Goal: Task Accomplishment & Management: Use online tool/utility

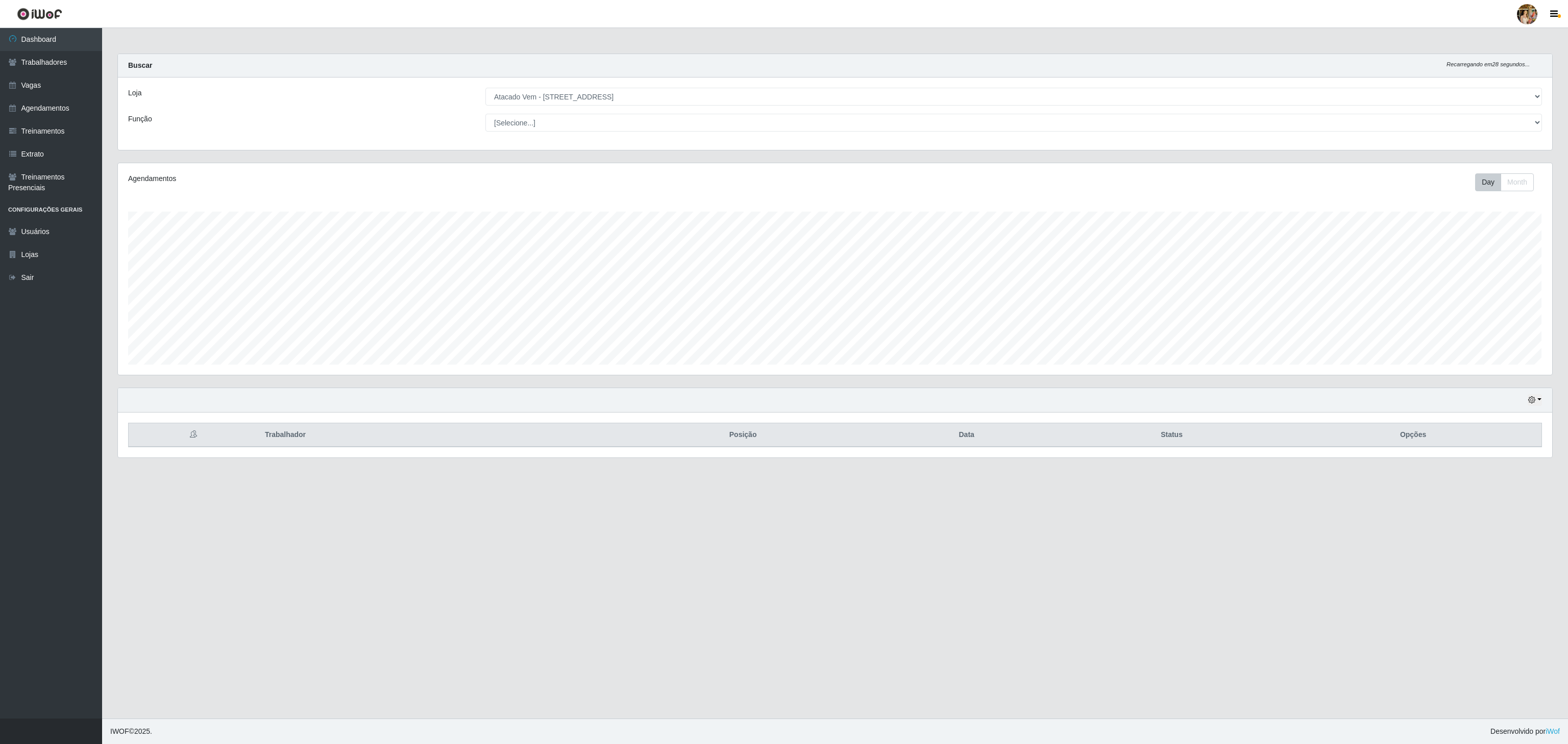
scroll to position [509964, 509057]
click at [485, 88] on select "[Selecione...] Atacado Vem - [GEOGRAPHIC_DATA] 30 Laranjeiras Velha Atacado Vem…" at bounding box center [1014, 97] width 1057 height 18
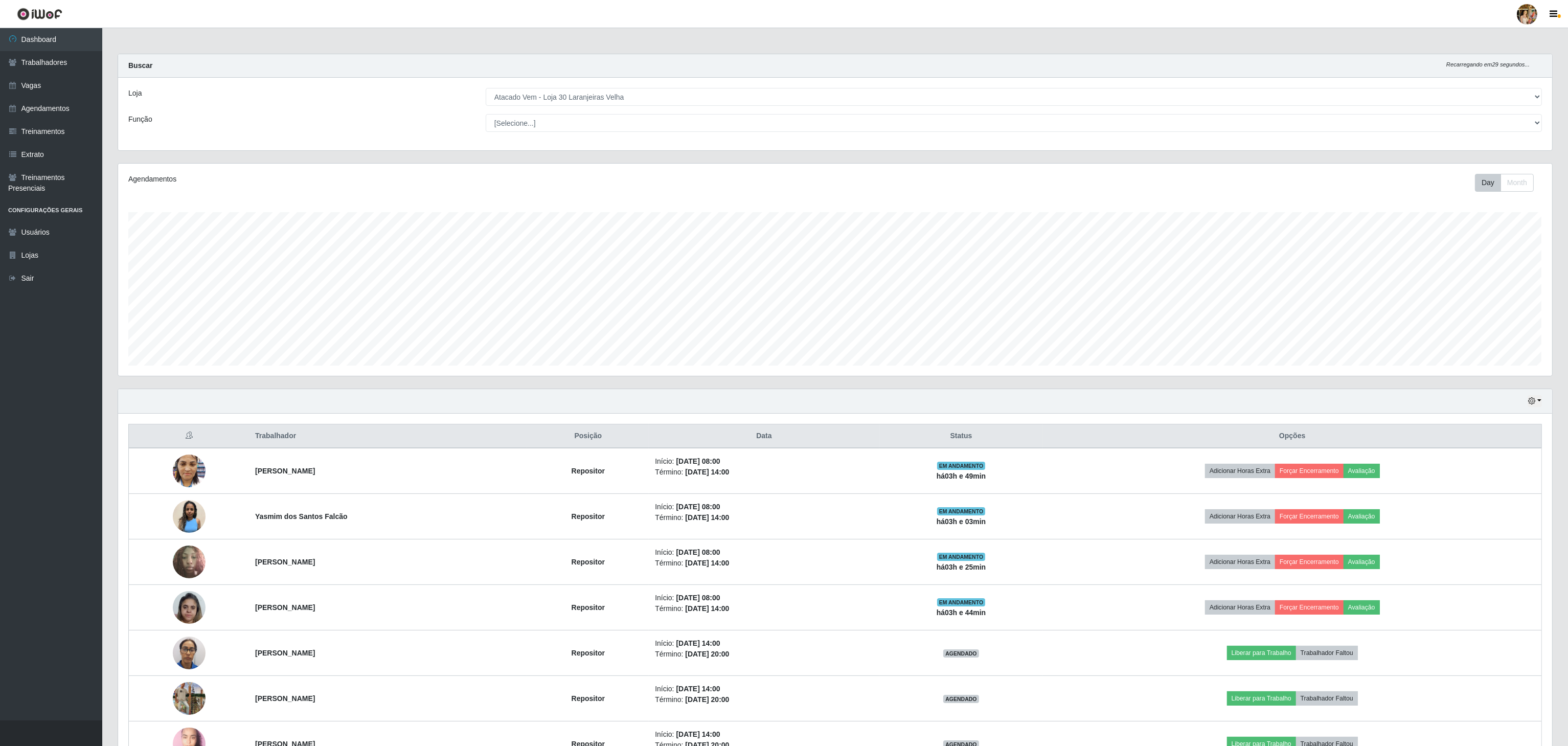
click at [573, 93] on select "[Selecione...] Atacado Vem - [GEOGRAPHIC_DATA] 30 Laranjeiras Velha Atacado Vem…" at bounding box center [1014, 97] width 1056 height 18
click at [486, 88] on select "[Selecione...] Atacado Vem - [GEOGRAPHIC_DATA] 30 Laranjeiras Velha Atacado Vem…" at bounding box center [1014, 97] width 1056 height 18
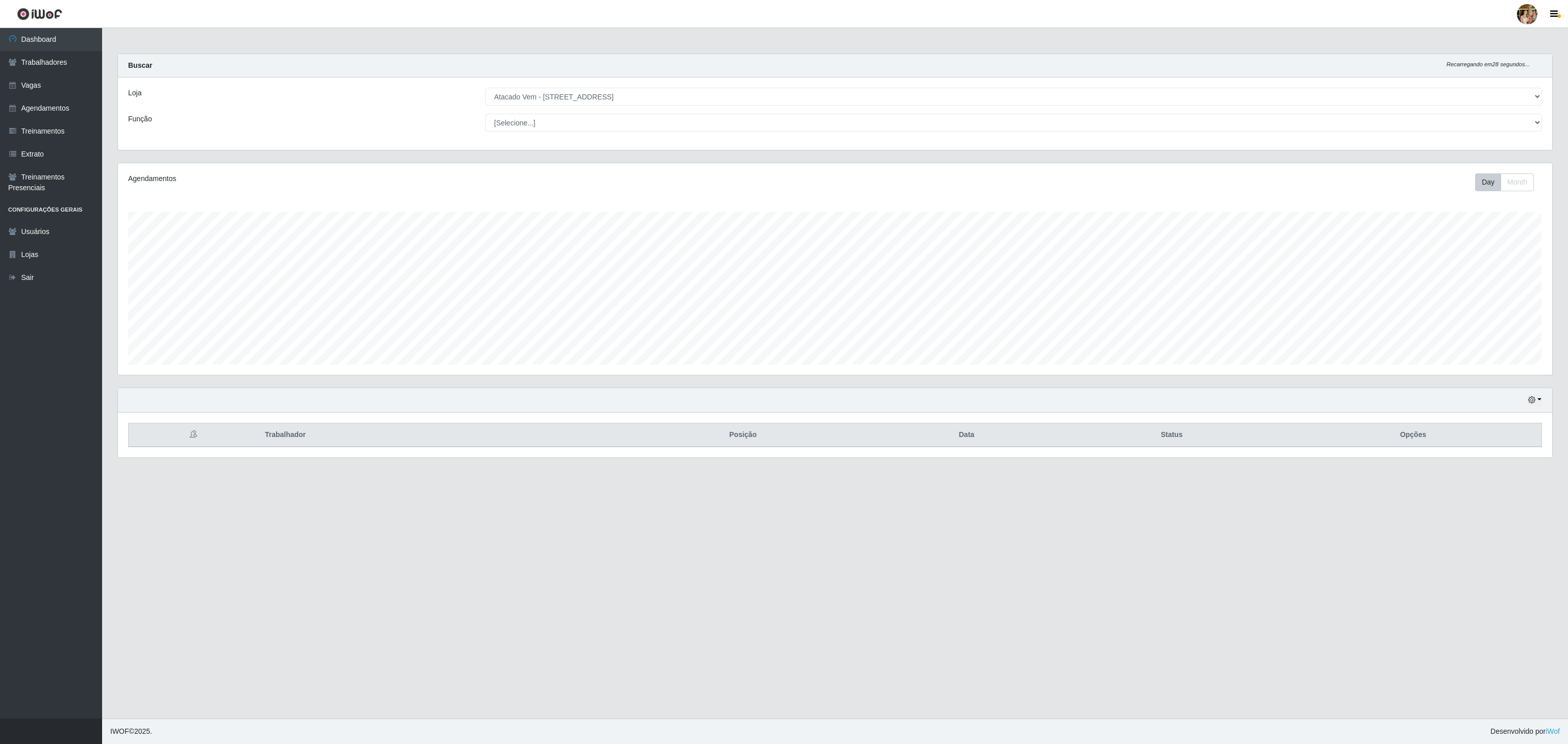
click at [649, 100] on select "[Selecione...] Atacado Vem - [GEOGRAPHIC_DATA] 30 Laranjeiras Velha Atacado Vem…" at bounding box center [1014, 97] width 1057 height 18
click at [485, 88] on select "[Selecione...] Atacado Vem - [GEOGRAPHIC_DATA] 30 Laranjeiras Velha Atacado Vem…" at bounding box center [1014, 97] width 1057 height 18
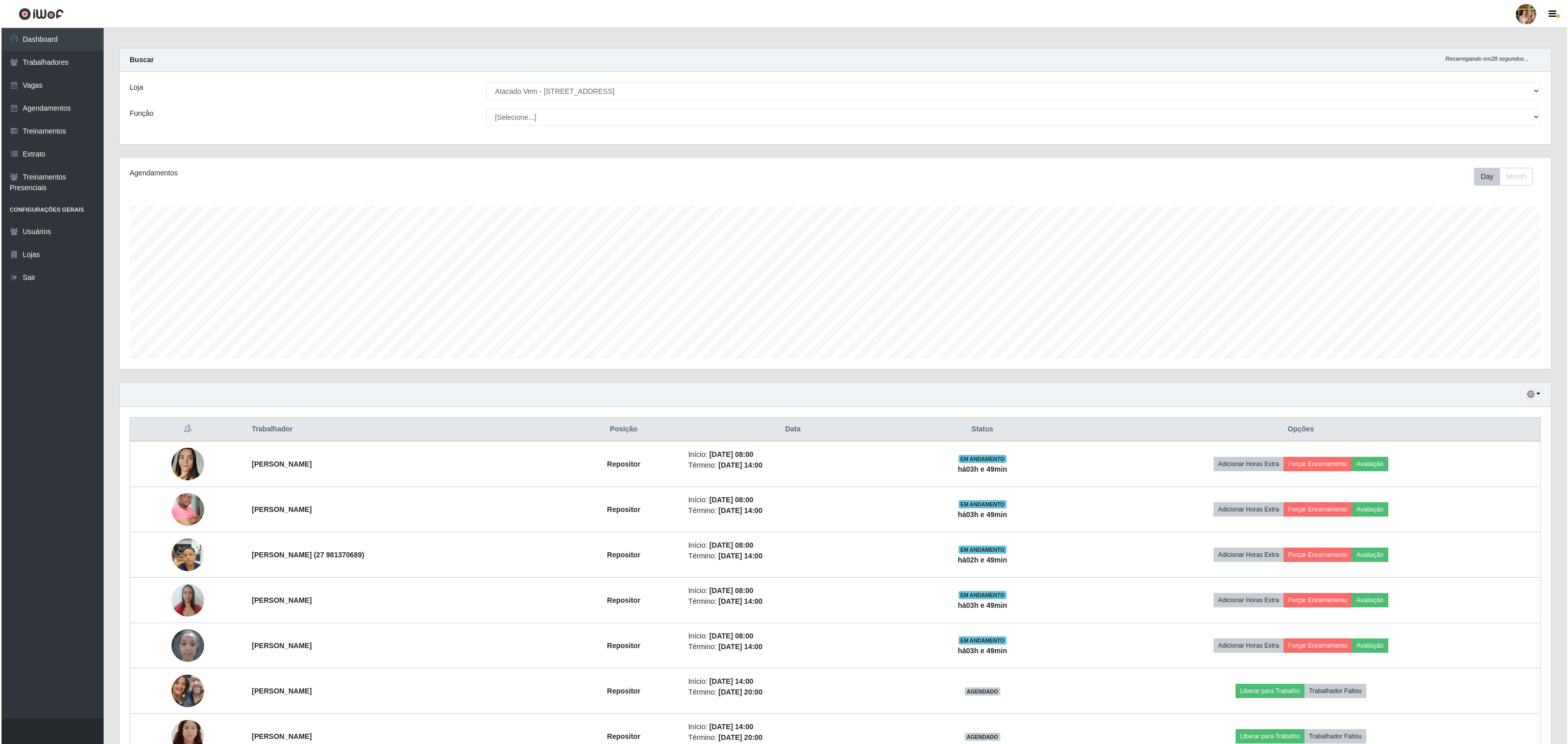
scroll to position [0, 0]
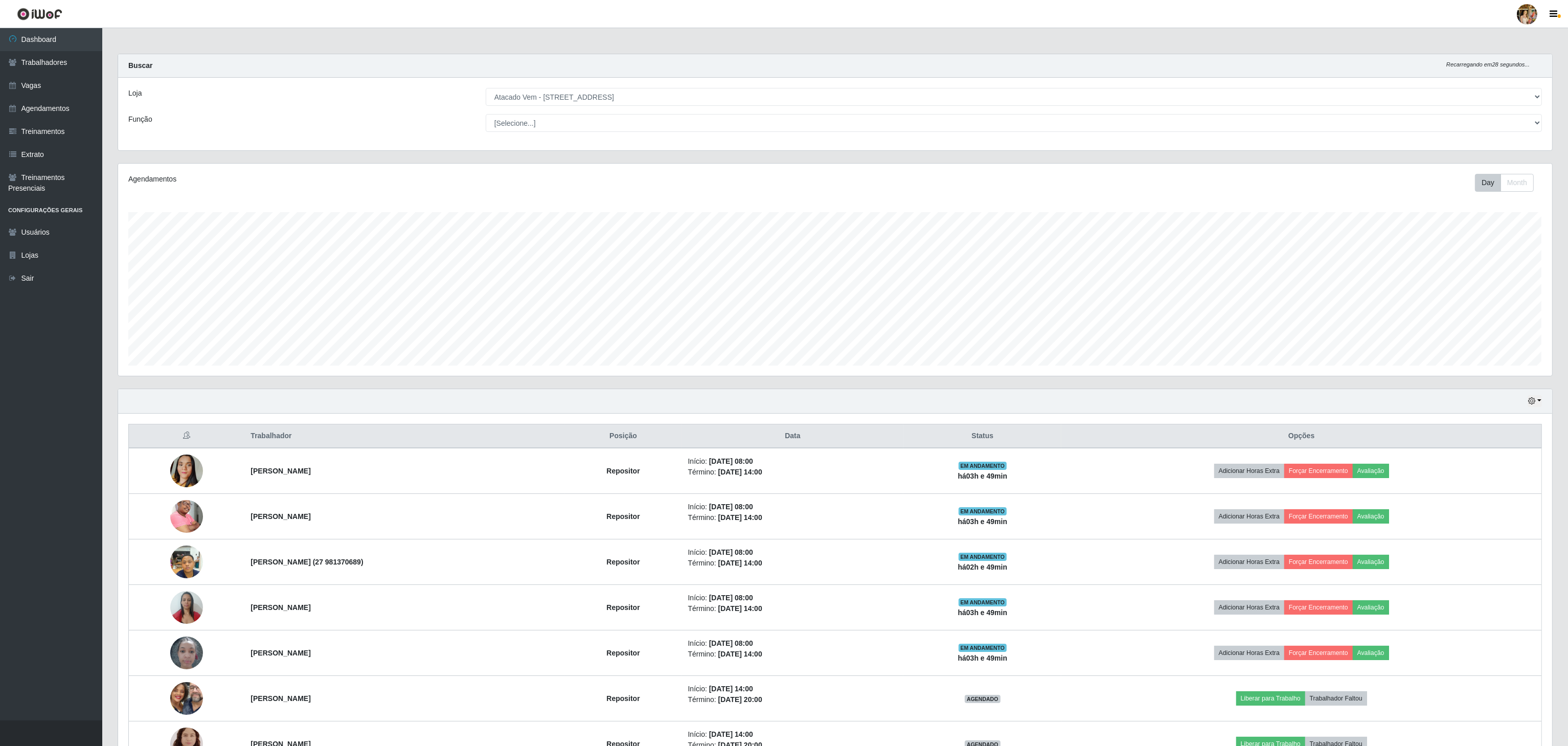
click at [586, 86] on div "Loja [Selecione...] Atacado Vem - [GEOGRAPHIC_DATA] 30 Laranjeiras Velha Atacad…" at bounding box center [835, 114] width 1434 height 73
drag, startPoint x: 585, startPoint y: 95, endPoint x: 587, endPoint y: 101, distance: 6.3
click at [585, 95] on select "[Selecione...] Atacado Vem - [GEOGRAPHIC_DATA] 30 Laranjeiras Velha Atacado Vem…" at bounding box center [1014, 97] width 1056 height 18
click at [486, 88] on select "[Selecione...] Atacado Vem - [GEOGRAPHIC_DATA] 30 Laranjeiras Velha Atacado Vem…" at bounding box center [1014, 97] width 1056 height 18
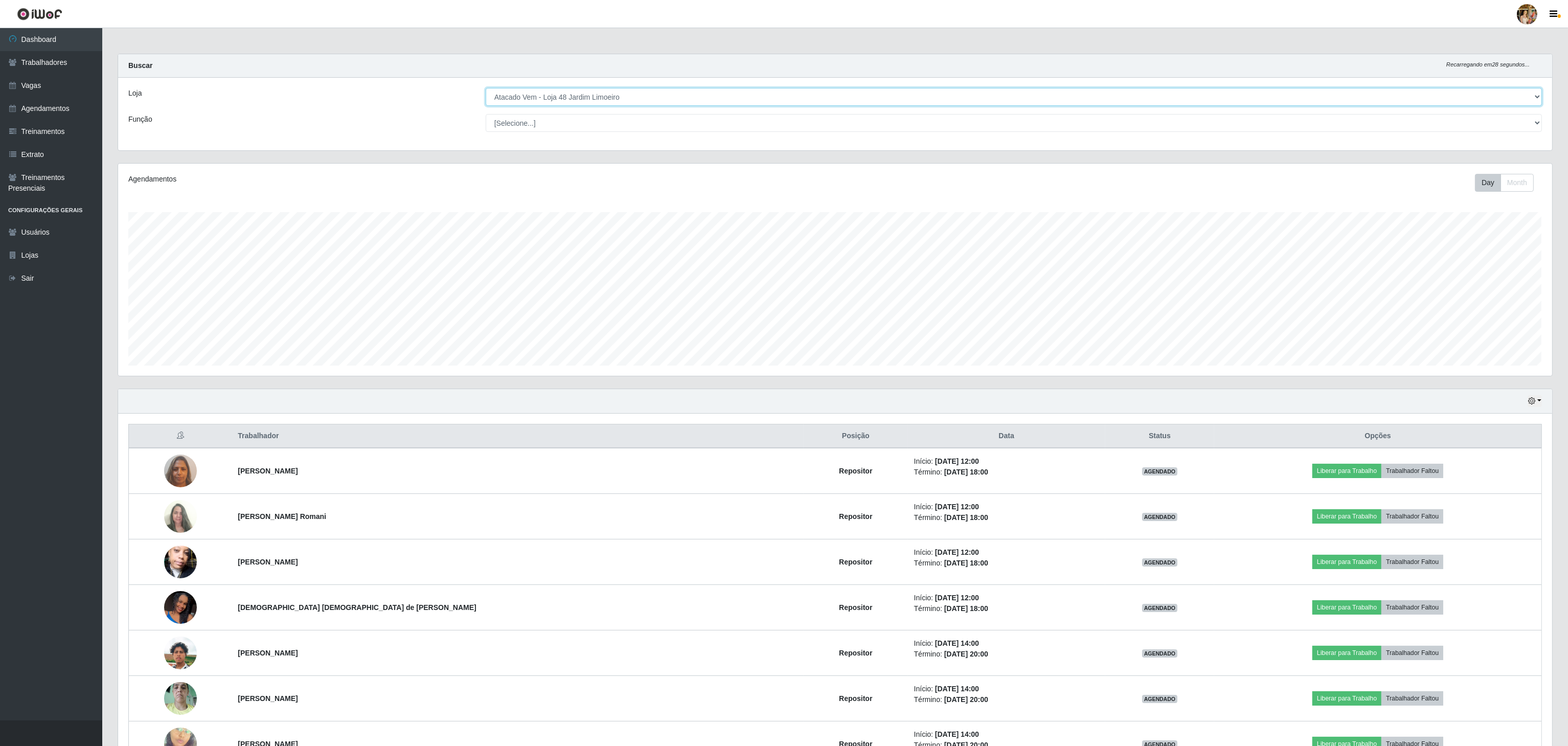
click at [604, 99] on select "[Selecione...] Atacado Vem - [GEOGRAPHIC_DATA] 30 Laranjeiras Velha Atacado Vem…" at bounding box center [1014, 97] width 1056 height 18
click at [486, 88] on select "[Selecione...] Atacado Vem - [GEOGRAPHIC_DATA] 30 Laranjeiras Velha Atacado Vem…" at bounding box center [1014, 97] width 1056 height 18
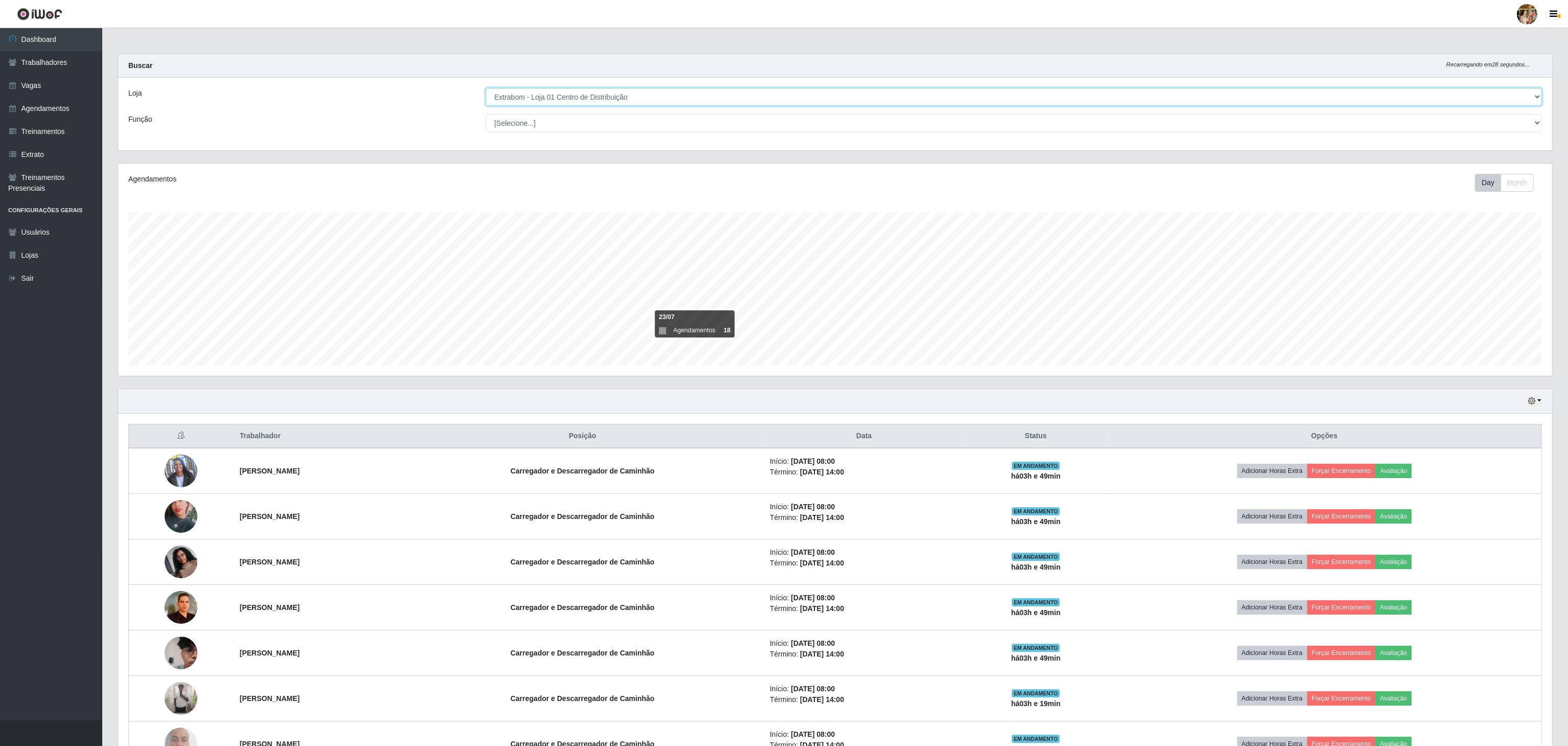
click at [624, 101] on select "[Selecione...] Atacado Vem - [GEOGRAPHIC_DATA] 30 Laranjeiras Velha Atacado Vem…" at bounding box center [1014, 97] width 1056 height 18
click at [486, 88] on select "[Selecione...] Atacado Vem - [GEOGRAPHIC_DATA] 30 Laranjeiras Velha Atacado Vem…" at bounding box center [1014, 97] width 1056 height 18
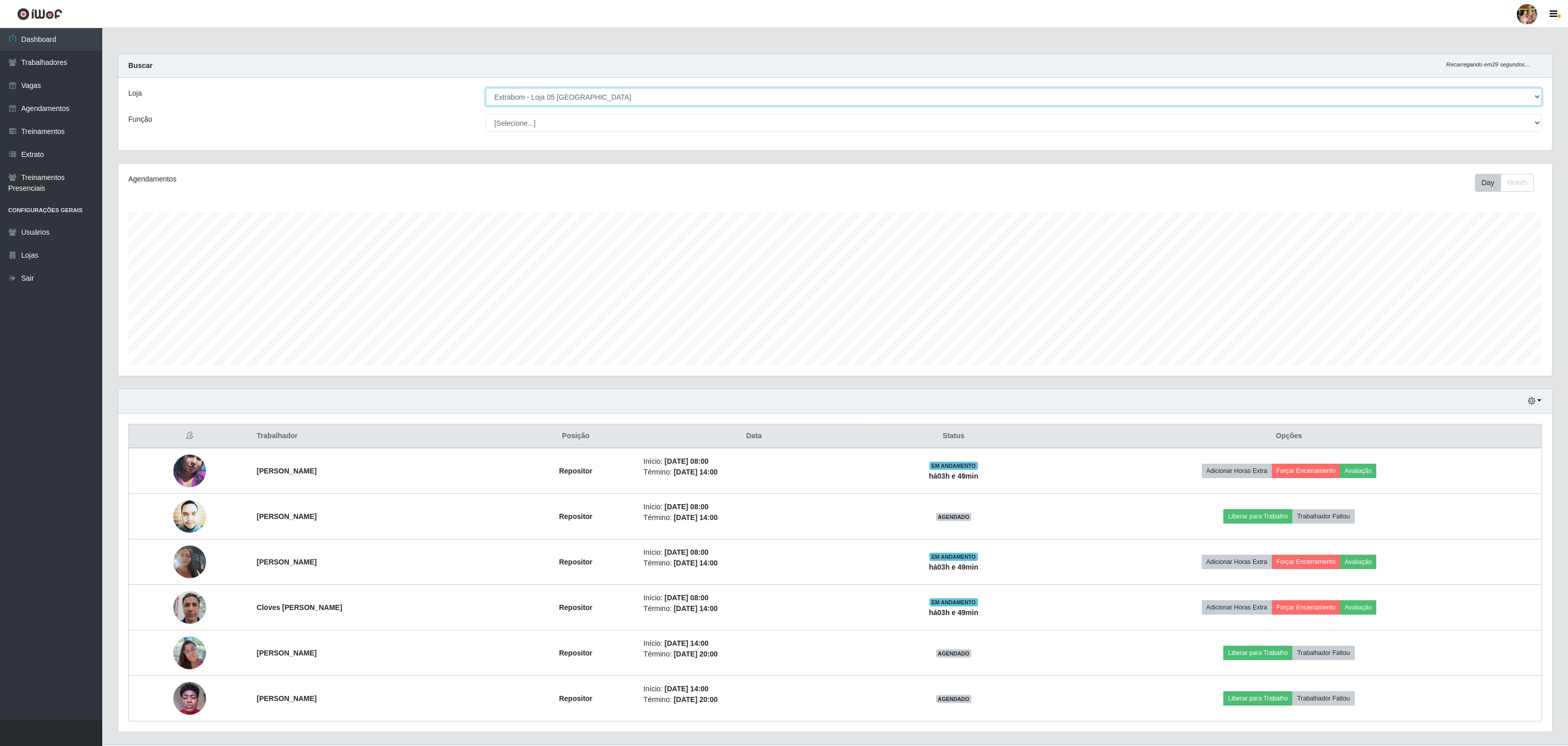
scroll to position [26, 0]
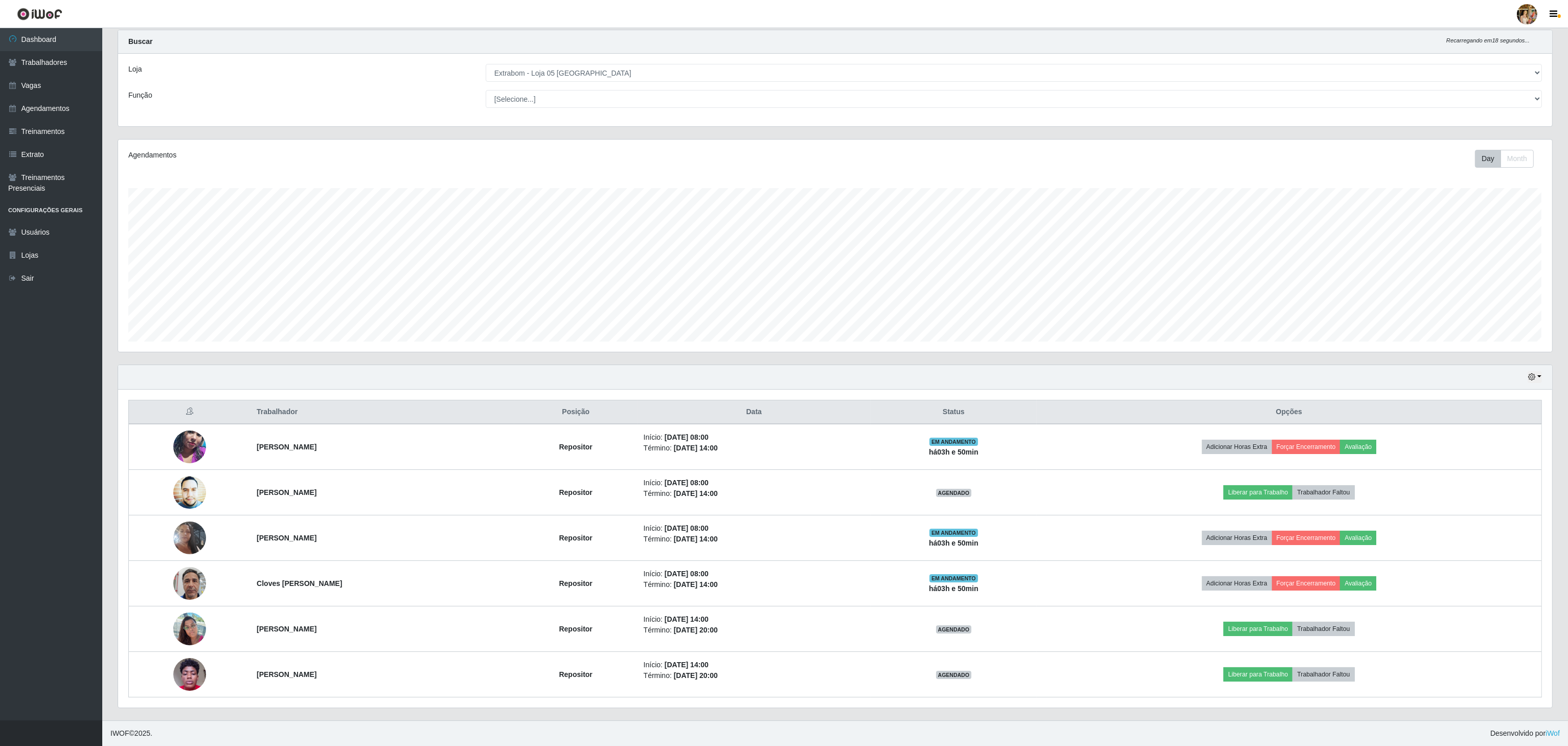
click at [596, 80] on div "Loja [Selecione...] Atacado Vem - [GEOGRAPHIC_DATA] 30 Laranjeiras Velha Atacad…" at bounding box center [835, 90] width 1434 height 73
click at [597, 67] on select "[Selecione...] Atacado Vem - [GEOGRAPHIC_DATA] 30 Laranjeiras Velha Atacado Vem…" at bounding box center [1014, 73] width 1056 height 18
click at [486, 82] on select "[Selecione...] Atacado Vem - [GEOGRAPHIC_DATA] 30 Laranjeiras Velha Atacado Vem…" at bounding box center [1014, 73] width 1056 height 18
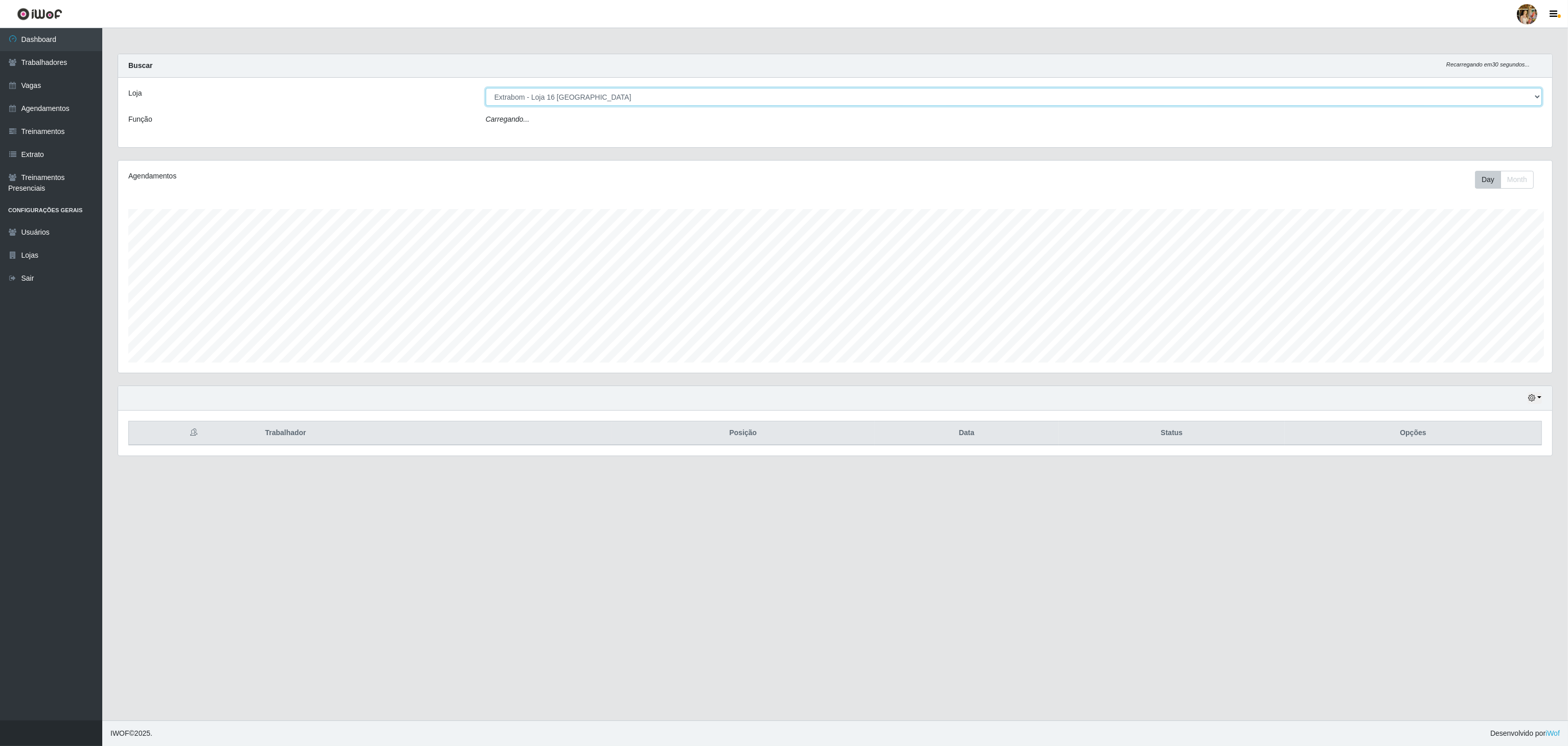
scroll to position [213, 1436]
click at [589, 101] on select "[Selecione...] Atacado Vem - [GEOGRAPHIC_DATA] 30 Laranjeiras Velha Atacado Vem…" at bounding box center [1015, 97] width 1059 height 18
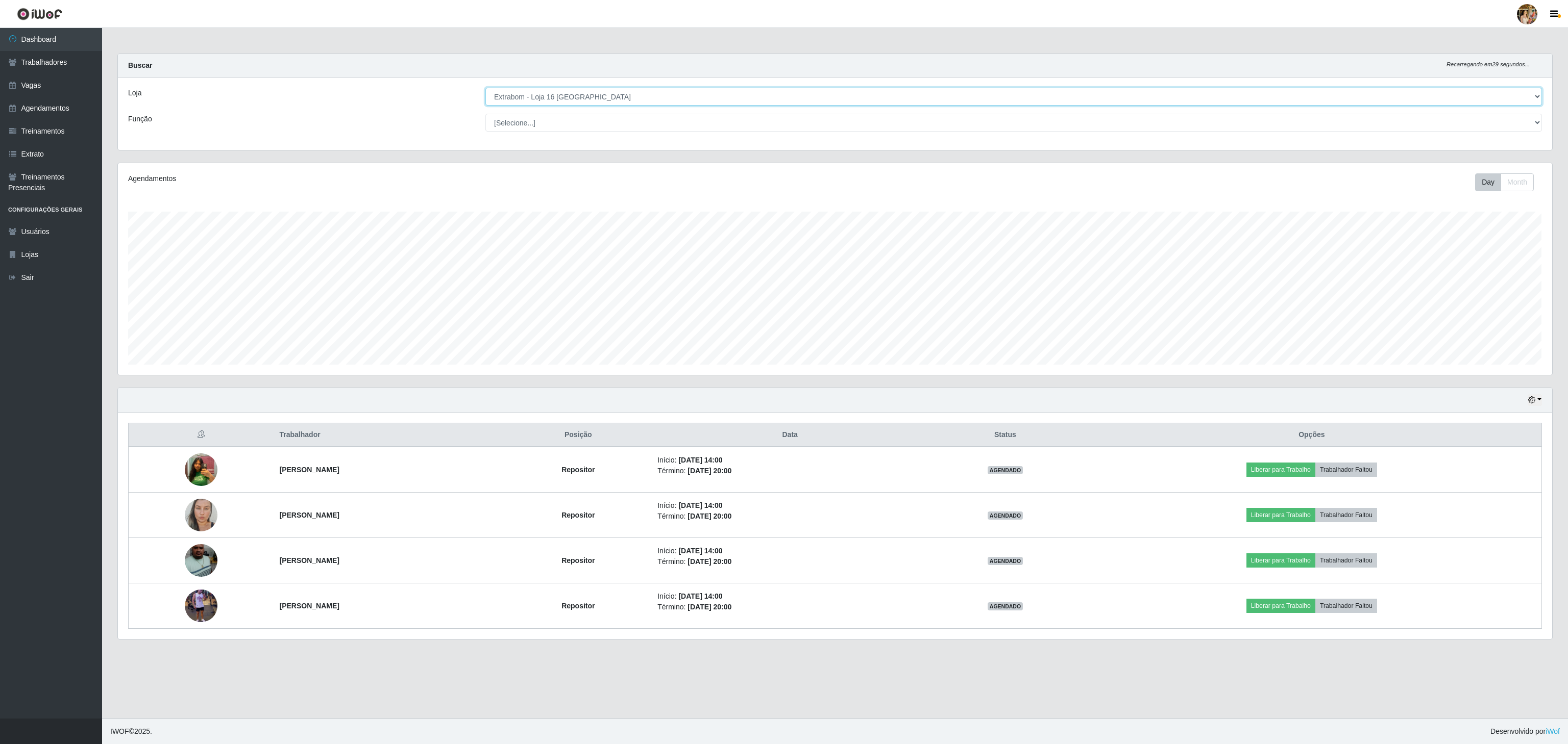
click at [485, 88] on select "[Selecione...] Atacado Vem - [GEOGRAPHIC_DATA] 30 Laranjeiras Velha Atacado Vem…" at bounding box center [1014, 97] width 1057 height 18
click at [600, 101] on select "[Selecione...] Atacado Vem - [GEOGRAPHIC_DATA] 30 Laranjeiras Velha Atacado Vem…" at bounding box center [1014, 97] width 1057 height 18
click at [485, 88] on select "[Selecione...] Atacado Vem - [GEOGRAPHIC_DATA] 30 Laranjeiras Velha Atacado Vem…" at bounding box center [1014, 97] width 1057 height 18
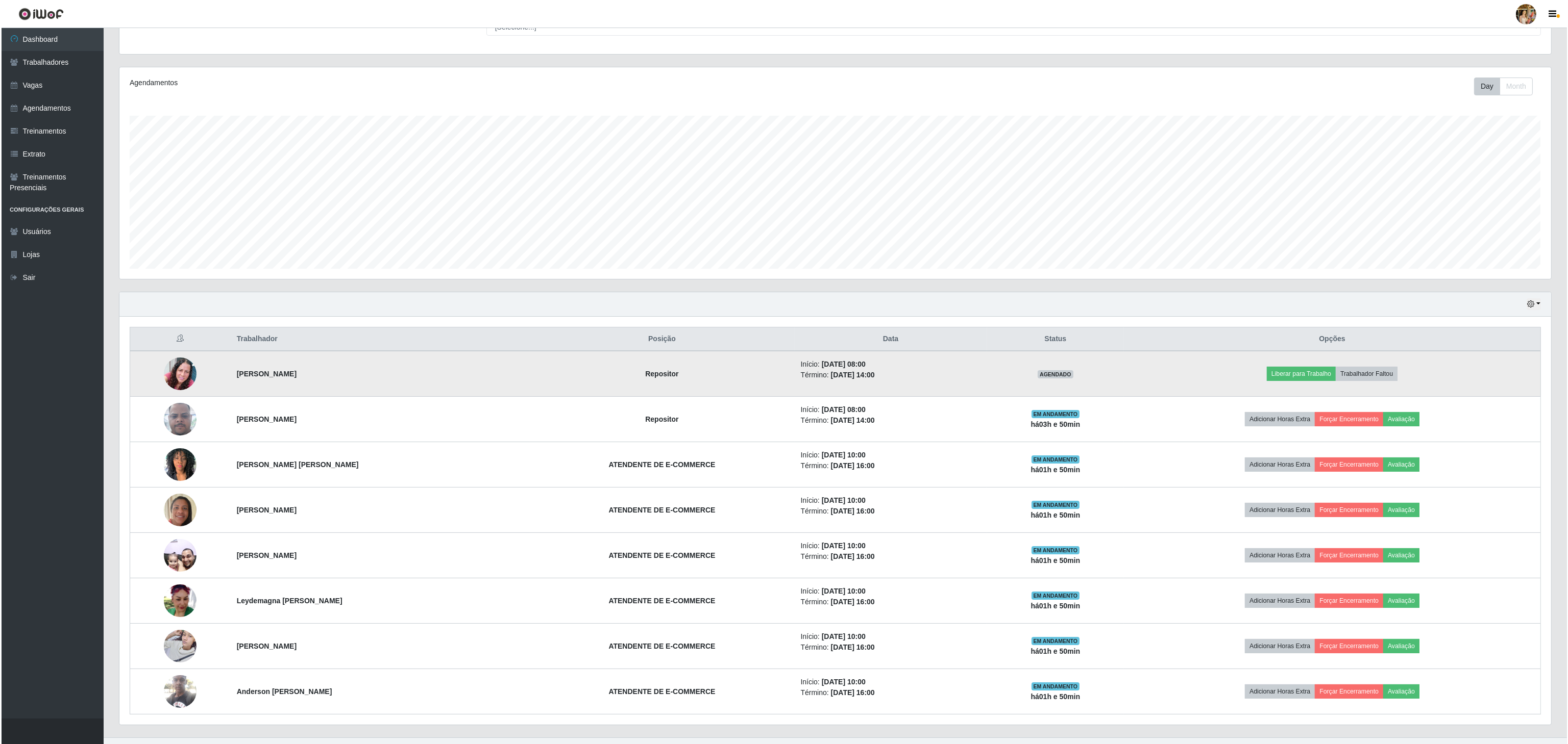
scroll to position [0, 0]
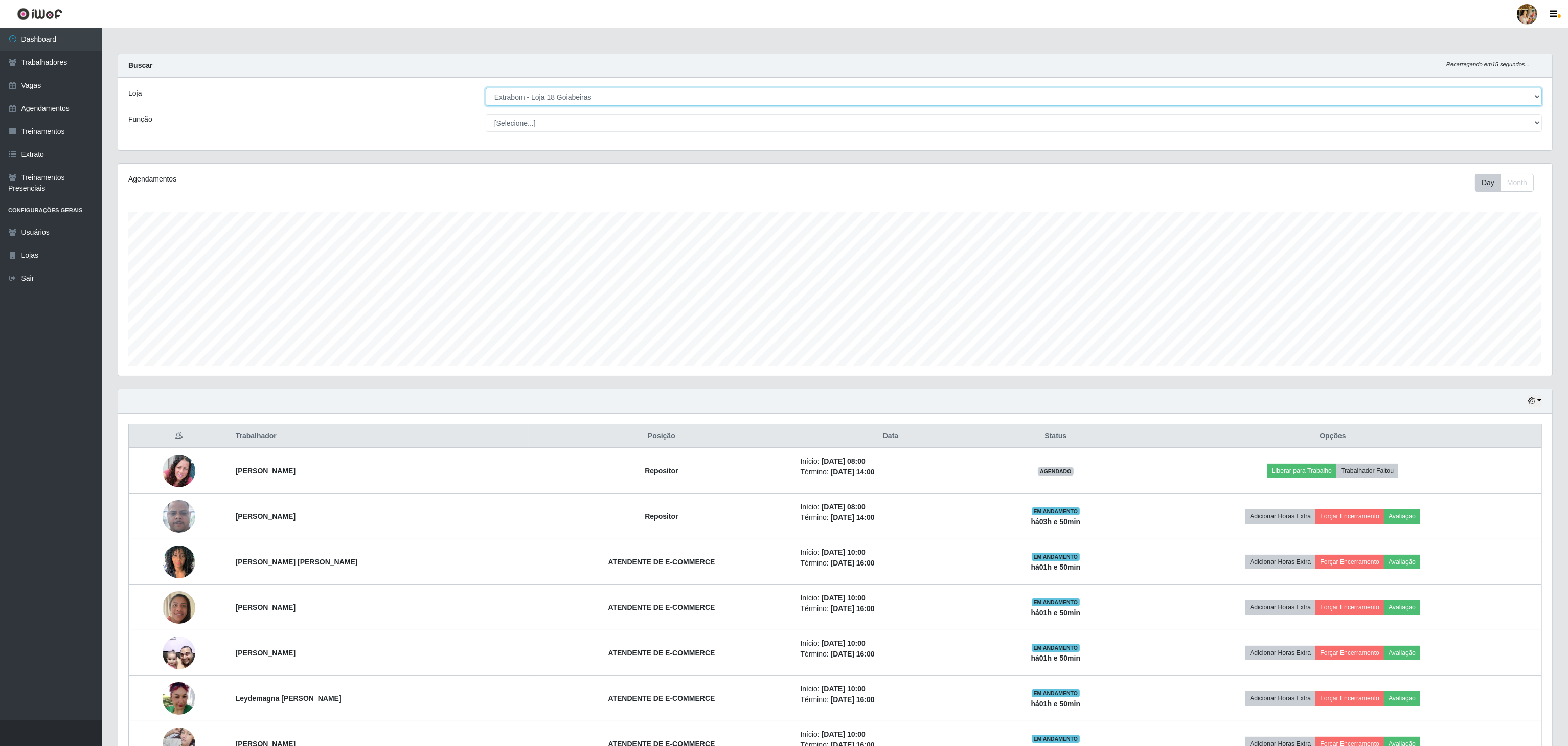
click at [625, 101] on select "[Selecione...] Atacado Vem - [GEOGRAPHIC_DATA] 30 Laranjeiras Velha Atacado Vem…" at bounding box center [1014, 97] width 1056 height 18
click at [486, 88] on select "[Selecione...] Atacado Vem - [GEOGRAPHIC_DATA] 30 Laranjeiras Velha Atacado Vem…" at bounding box center [1014, 97] width 1056 height 18
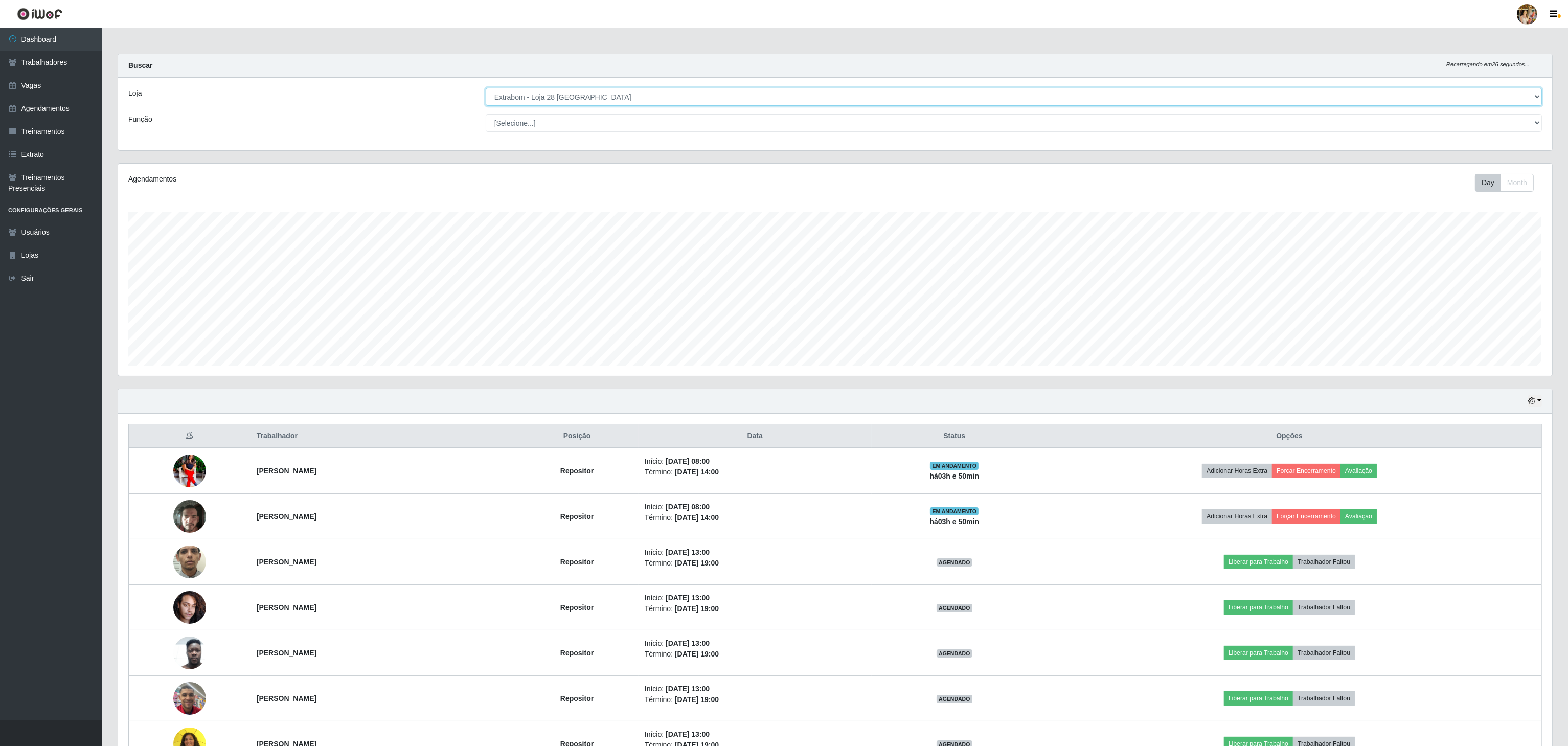
click at [630, 101] on select "[Selecione...] Atacado Vem - [GEOGRAPHIC_DATA] 30 Laranjeiras Velha Atacado Vem…" at bounding box center [1014, 97] width 1056 height 18
select select "470"
click at [486, 88] on select "[Selecione...] Atacado Vem - [GEOGRAPHIC_DATA] 30 Laranjeiras Velha Atacado Vem…" at bounding box center [1014, 97] width 1056 height 18
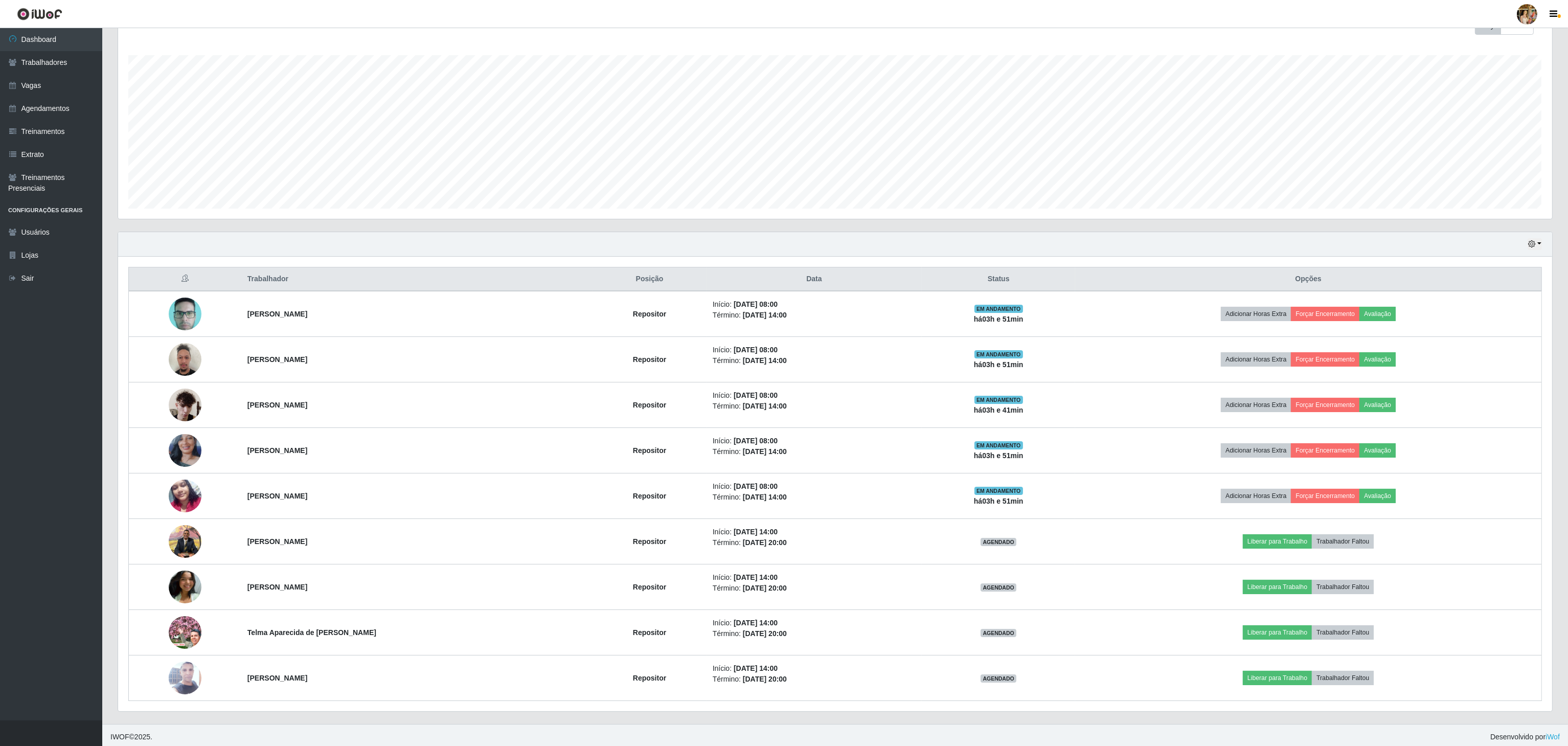
scroll to position [167, 0]
